Goal: Task Accomplishment & Management: Complete application form

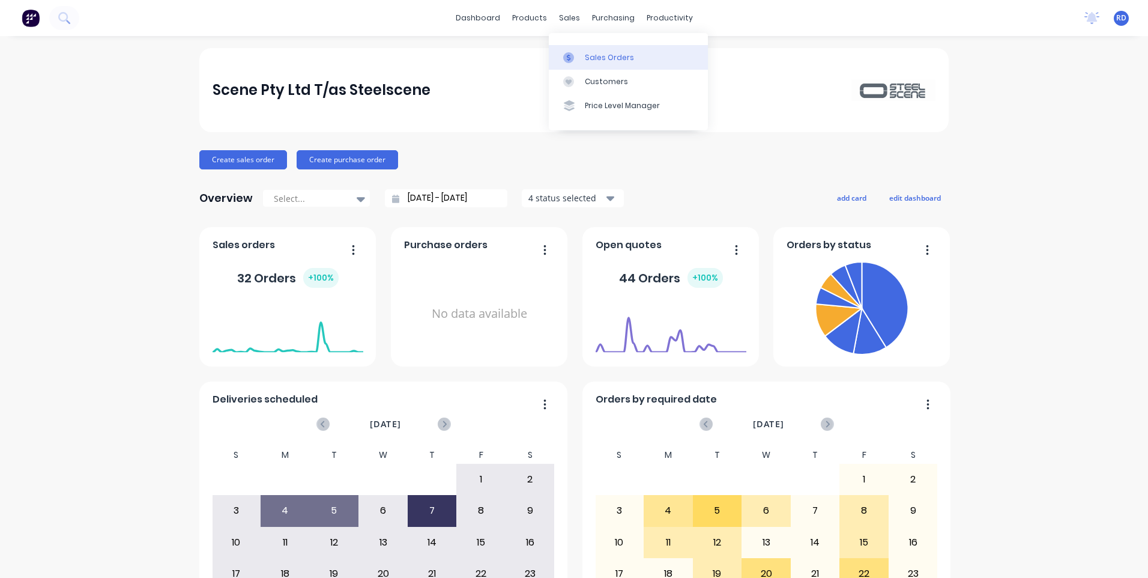
click at [591, 55] on div "Sales Orders" at bounding box center [609, 57] width 49 height 11
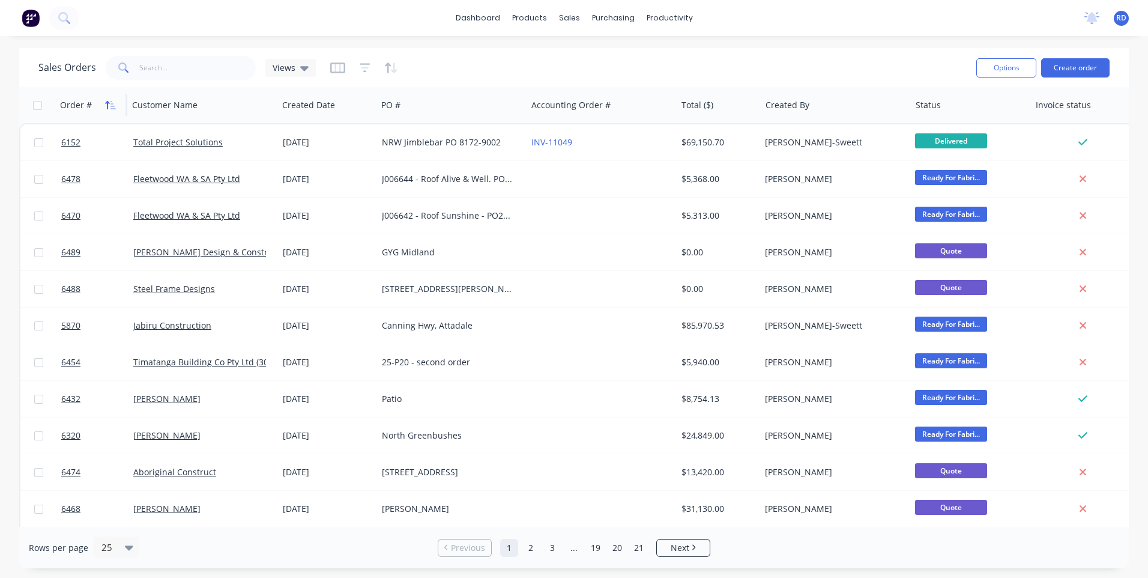
click at [114, 100] on icon "button" at bounding box center [110, 105] width 11 height 10
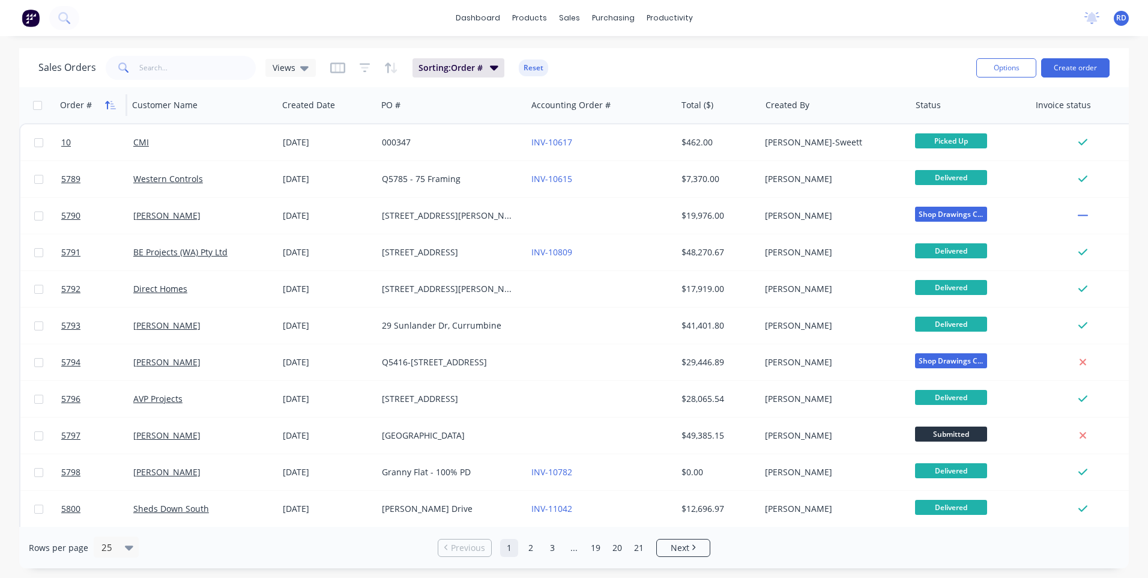
click at [108, 101] on icon "button" at bounding box center [107, 105] width 4 height 8
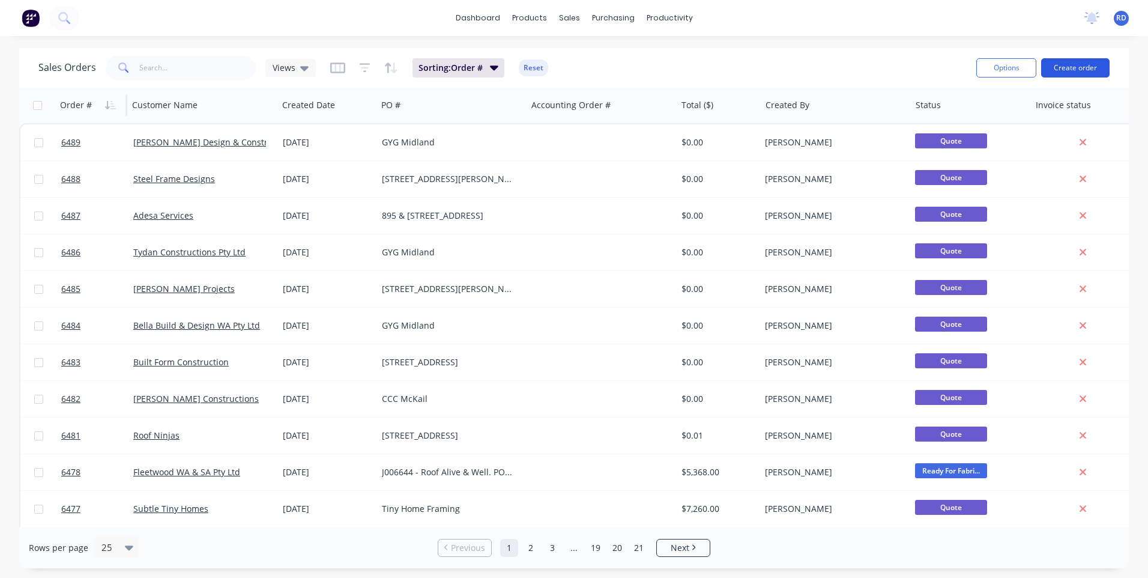
click at [1091, 70] on button "Create order" at bounding box center [1075, 67] width 68 height 19
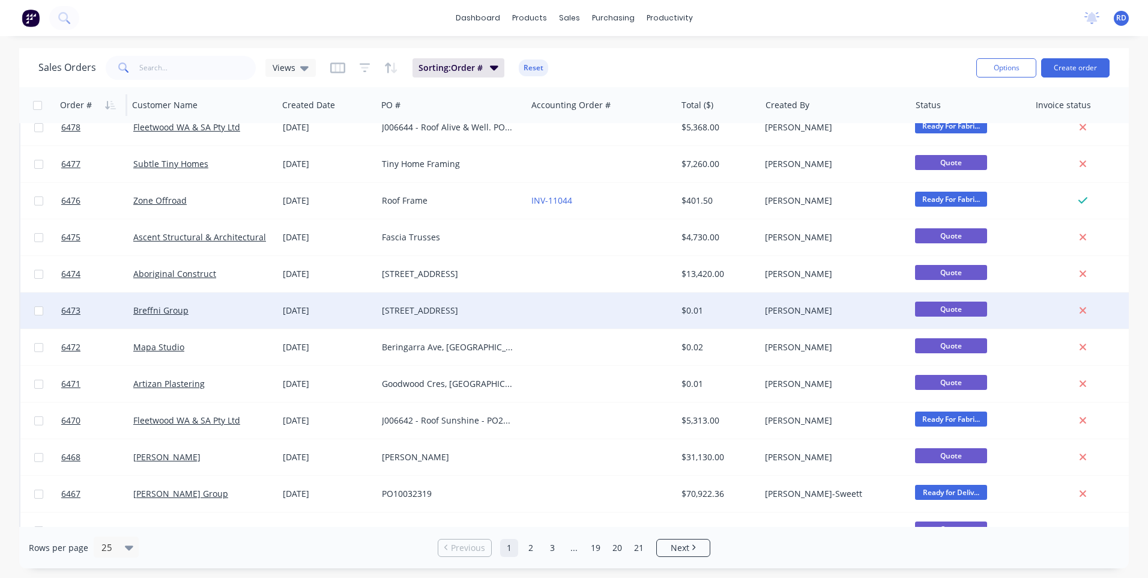
scroll to position [360, 0]
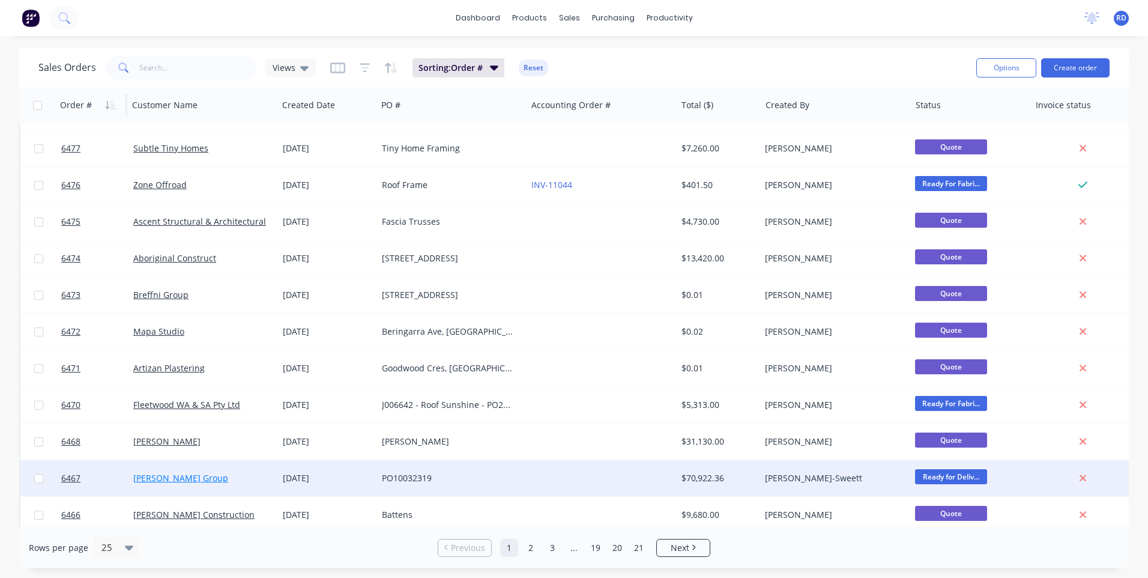
click at [163, 475] on link "[PERSON_NAME] Group" at bounding box center [180, 477] width 95 height 11
click at [70, 476] on span "6467" at bounding box center [70, 478] width 19 height 12
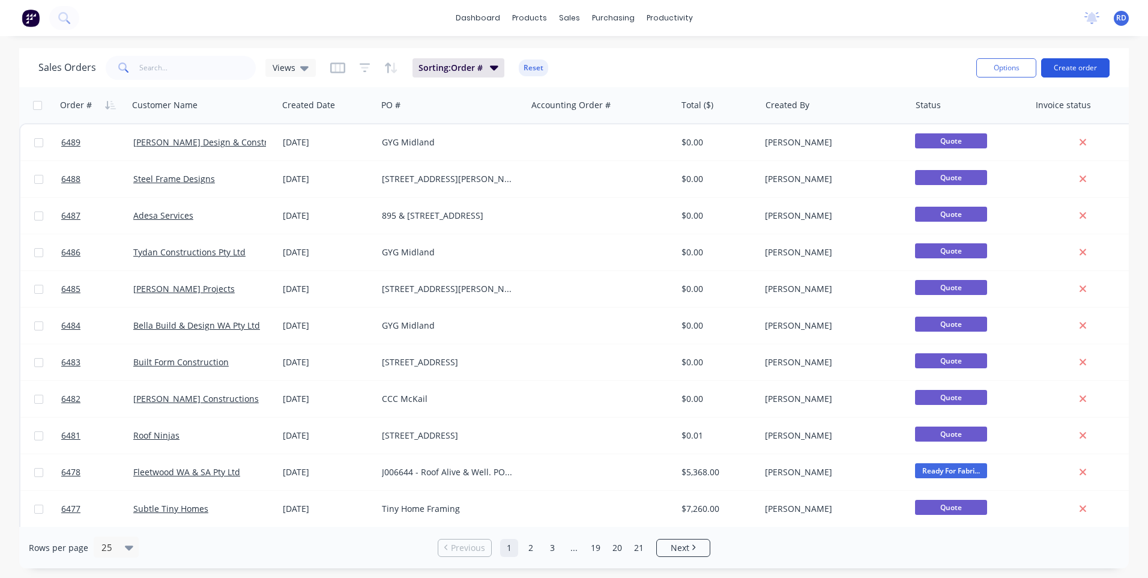
click at [1066, 71] on button "Create order" at bounding box center [1075, 67] width 68 height 19
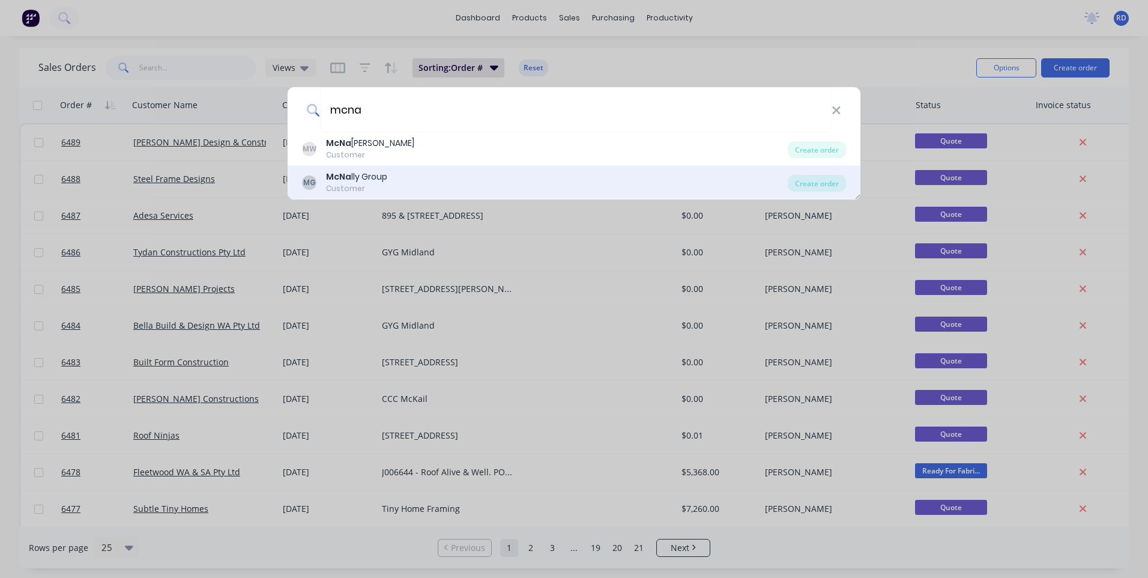
type input "mcna"
click at [416, 178] on div "MG McNa lly Group Customer" at bounding box center [545, 182] width 486 height 23
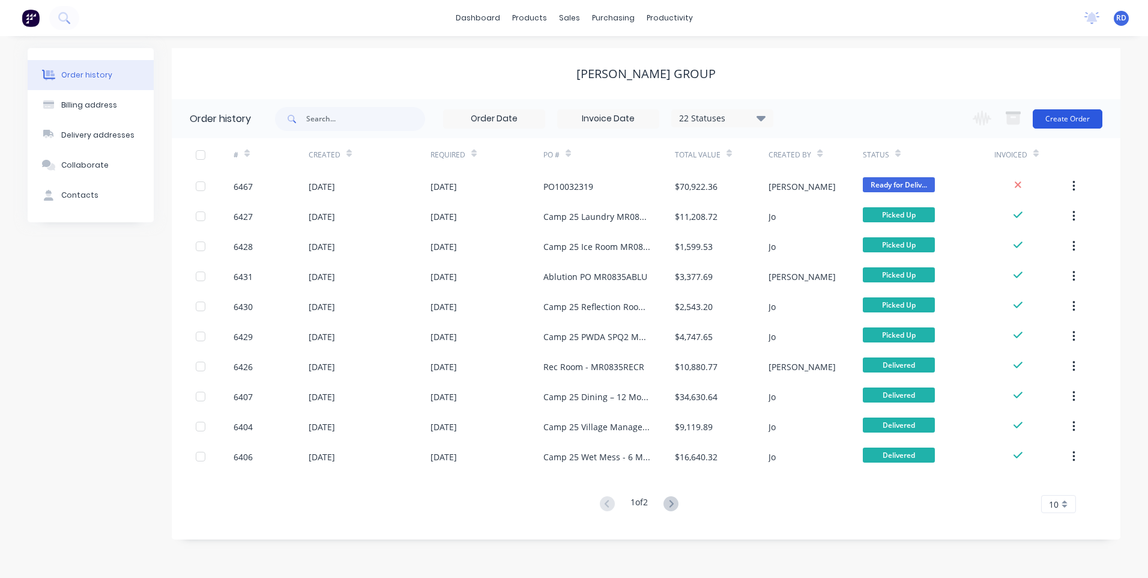
click at [1065, 118] on button "Create Order" at bounding box center [1068, 118] width 70 height 19
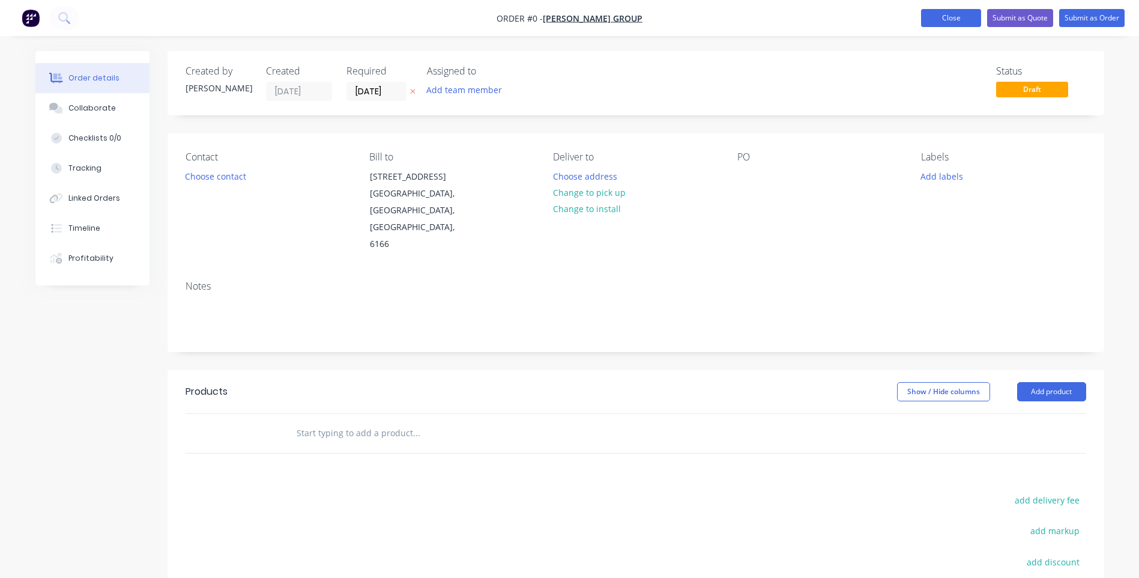
click at [943, 17] on button "Close" at bounding box center [951, 18] width 60 height 18
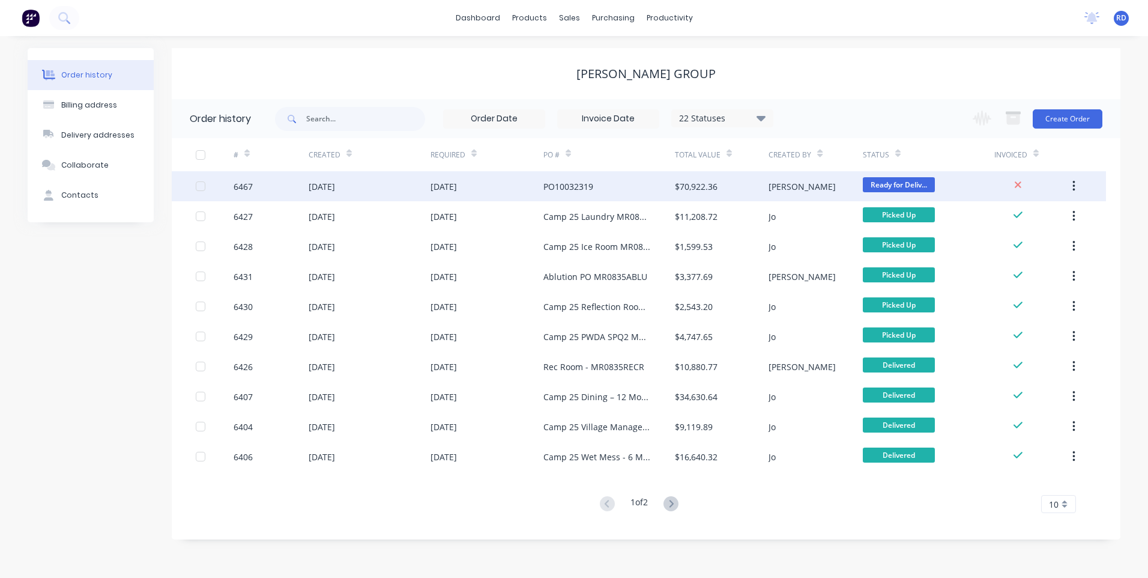
click at [274, 186] on div "6467" at bounding box center [271, 186] width 75 height 30
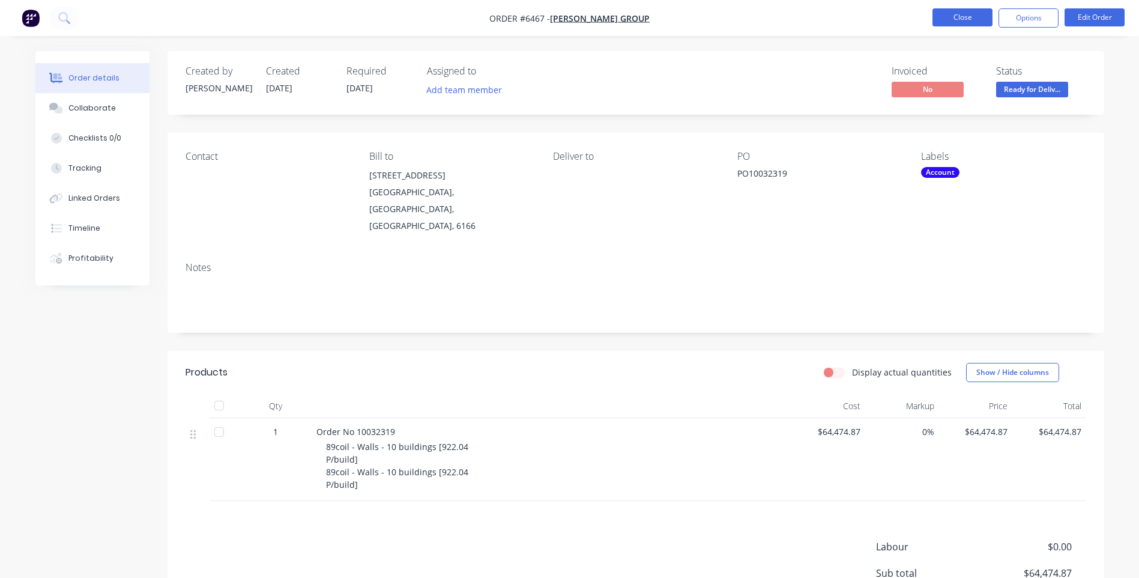
click at [955, 18] on button "Close" at bounding box center [963, 17] width 60 height 18
click at [983, 14] on button "Close" at bounding box center [963, 17] width 60 height 18
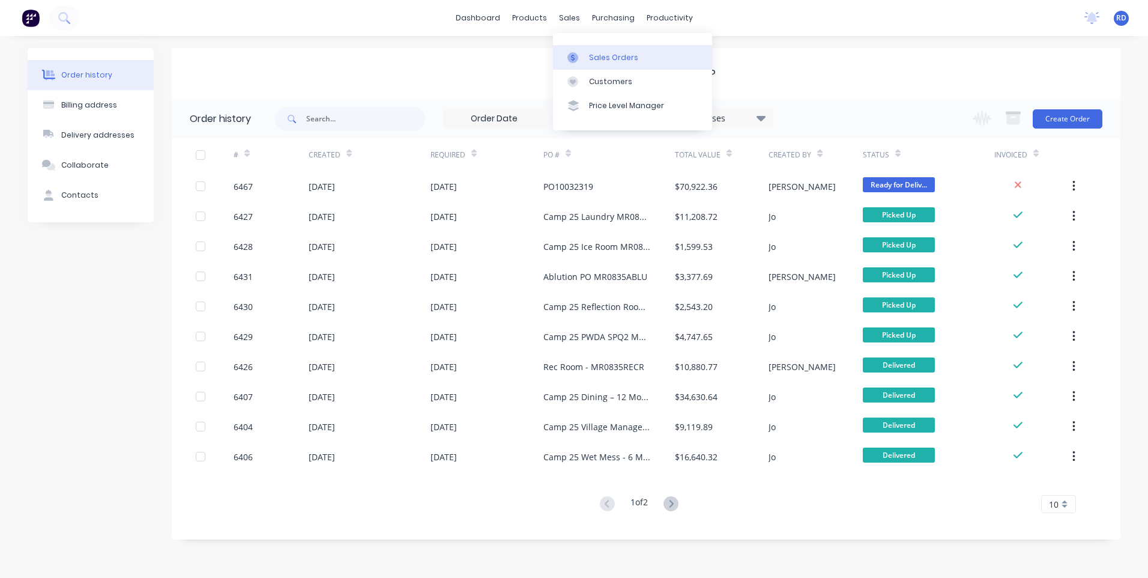
click at [591, 56] on div "Sales Orders" at bounding box center [613, 57] width 49 height 11
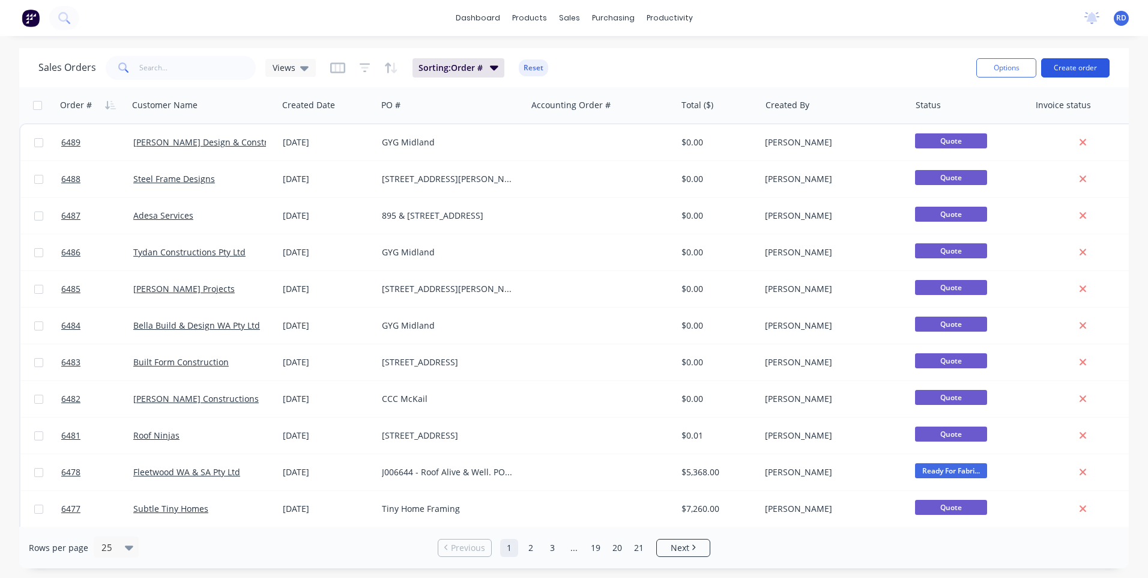
click at [1080, 67] on button "Create order" at bounding box center [1075, 67] width 68 height 19
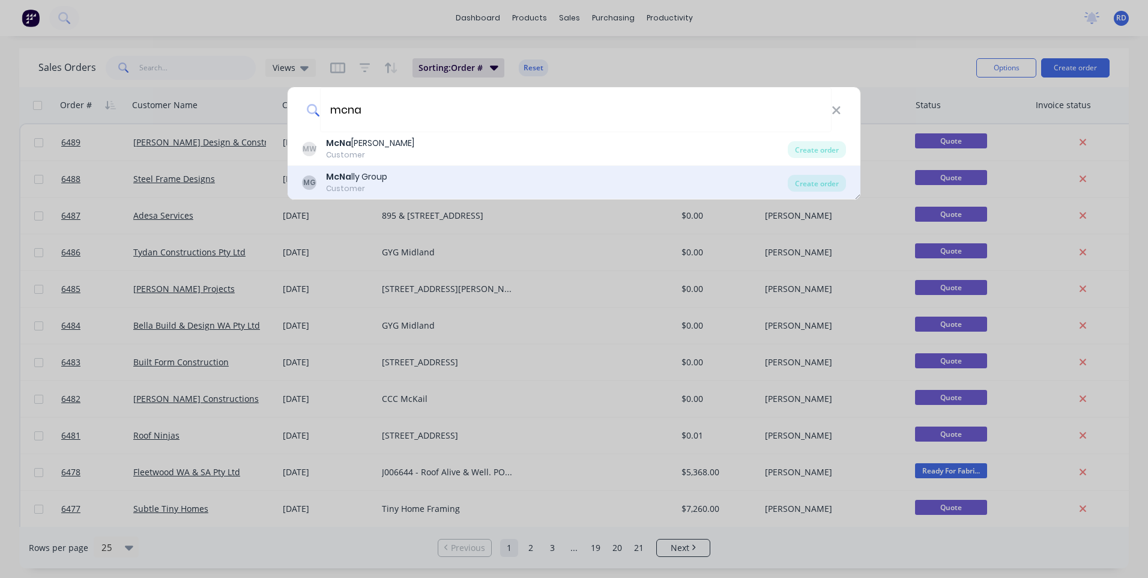
type input "mcna"
click at [374, 177] on div "McNa lly Group" at bounding box center [356, 177] width 61 height 13
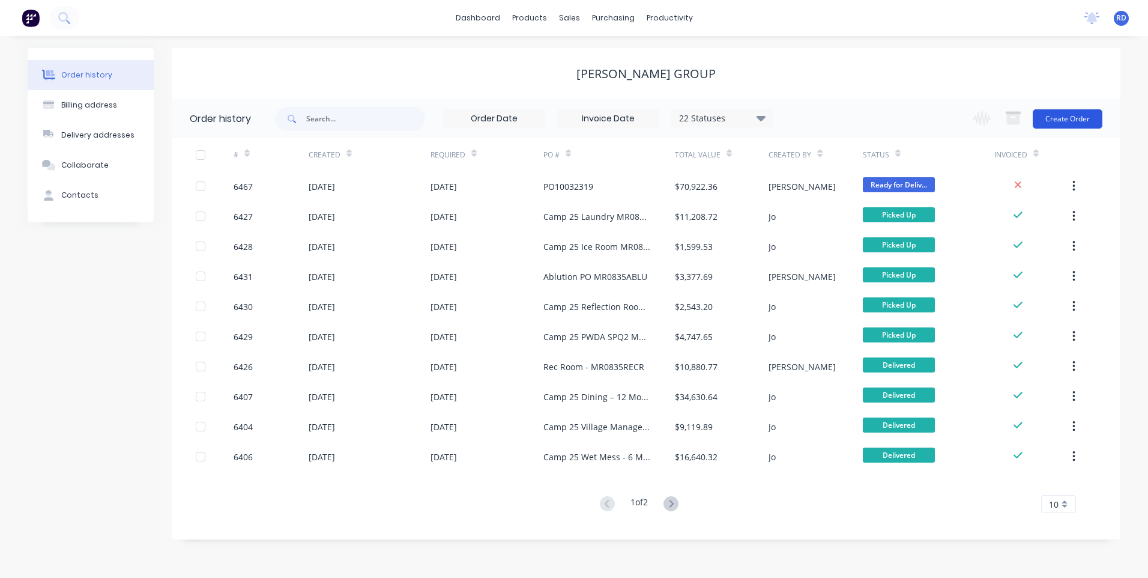
click at [1079, 121] on button "Create Order" at bounding box center [1068, 118] width 70 height 19
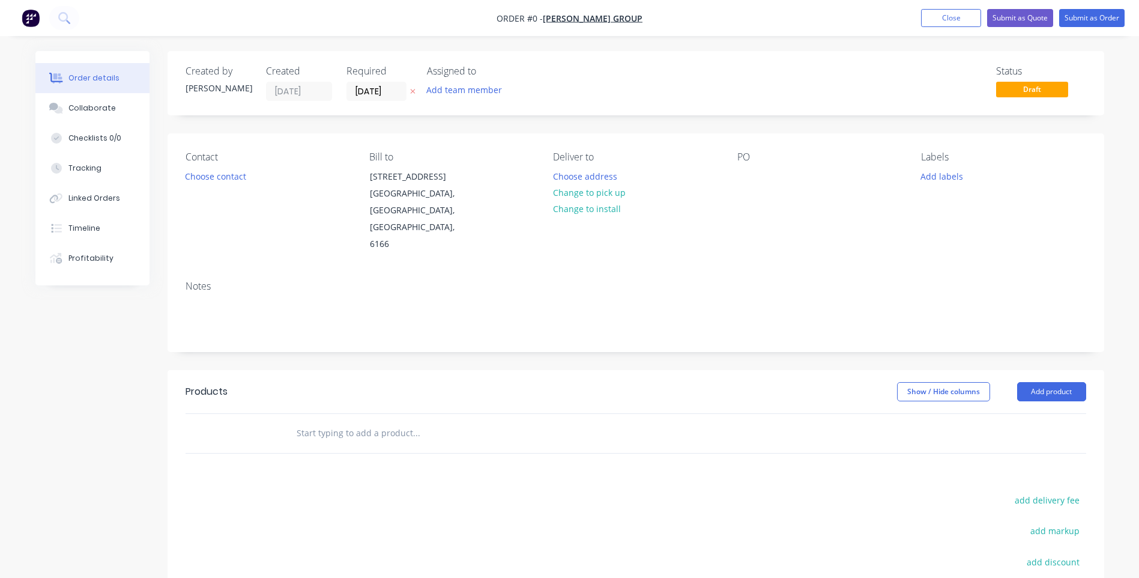
click at [730, 180] on div "Contact Choose contact [PERSON_NAME] to [STREET_ADDRESS][PERSON_NAME] Deliver t…" at bounding box center [636, 202] width 937 height 138
click at [748, 159] on div "PO" at bounding box center [820, 156] width 165 height 11
click at [933, 20] on button "Close" at bounding box center [951, 18] width 60 height 18
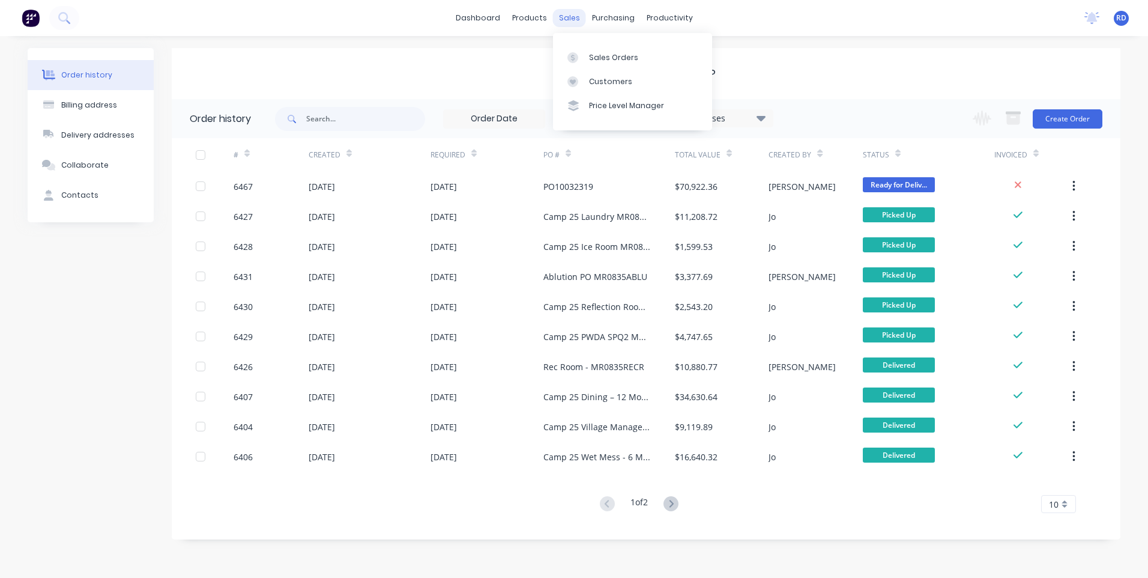
click at [567, 18] on div "sales" at bounding box center [569, 18] width 33 height 18
click at [592, 52] on div "Sales Orders" at bounding box center [613, 57] width 49 height 11
